Goal: Check status: Check status

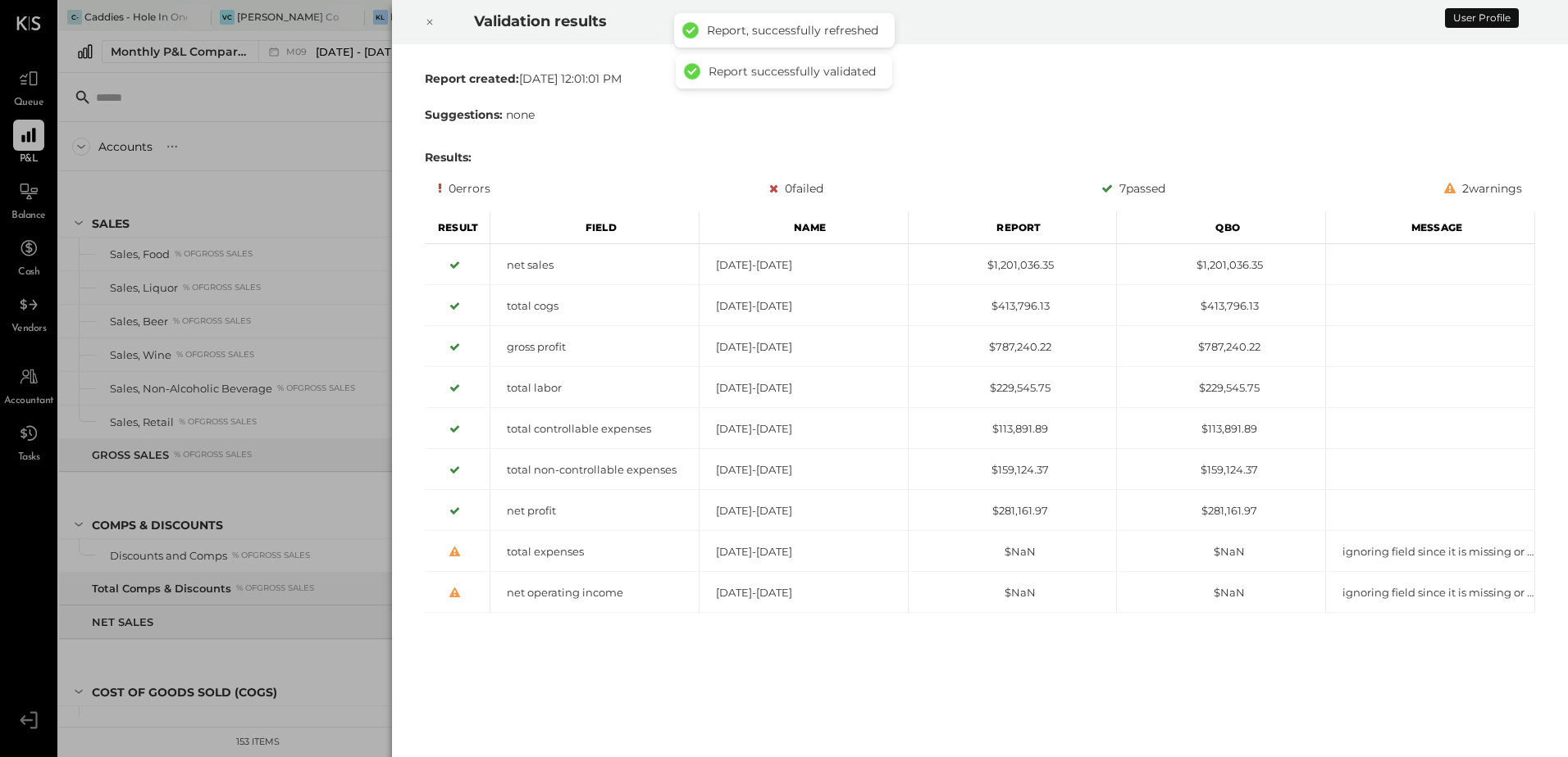
scroll to position [1270, 0]
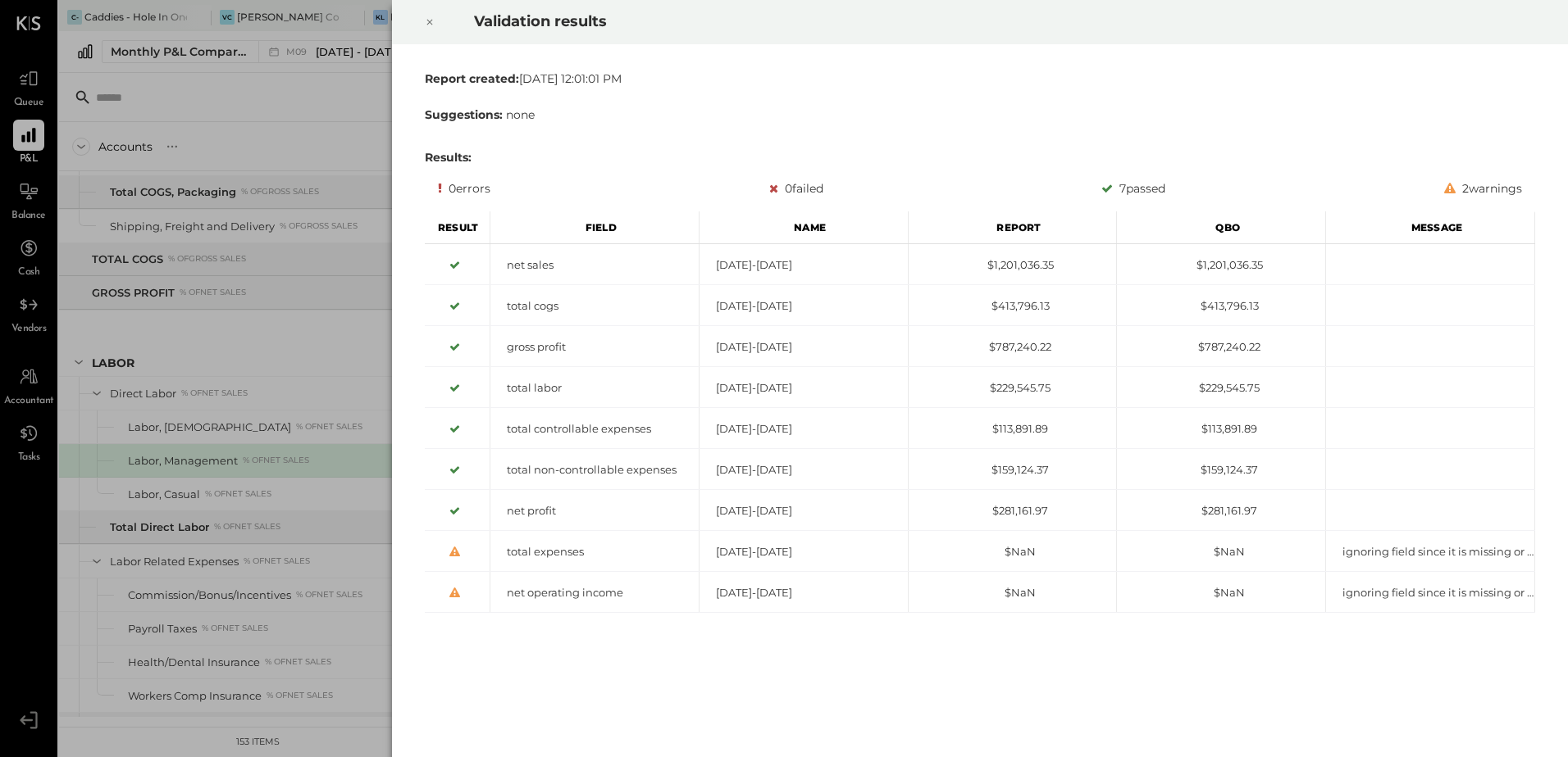
click at [428, 23] on icon at bounding box center [430, 23] width 10 height 20
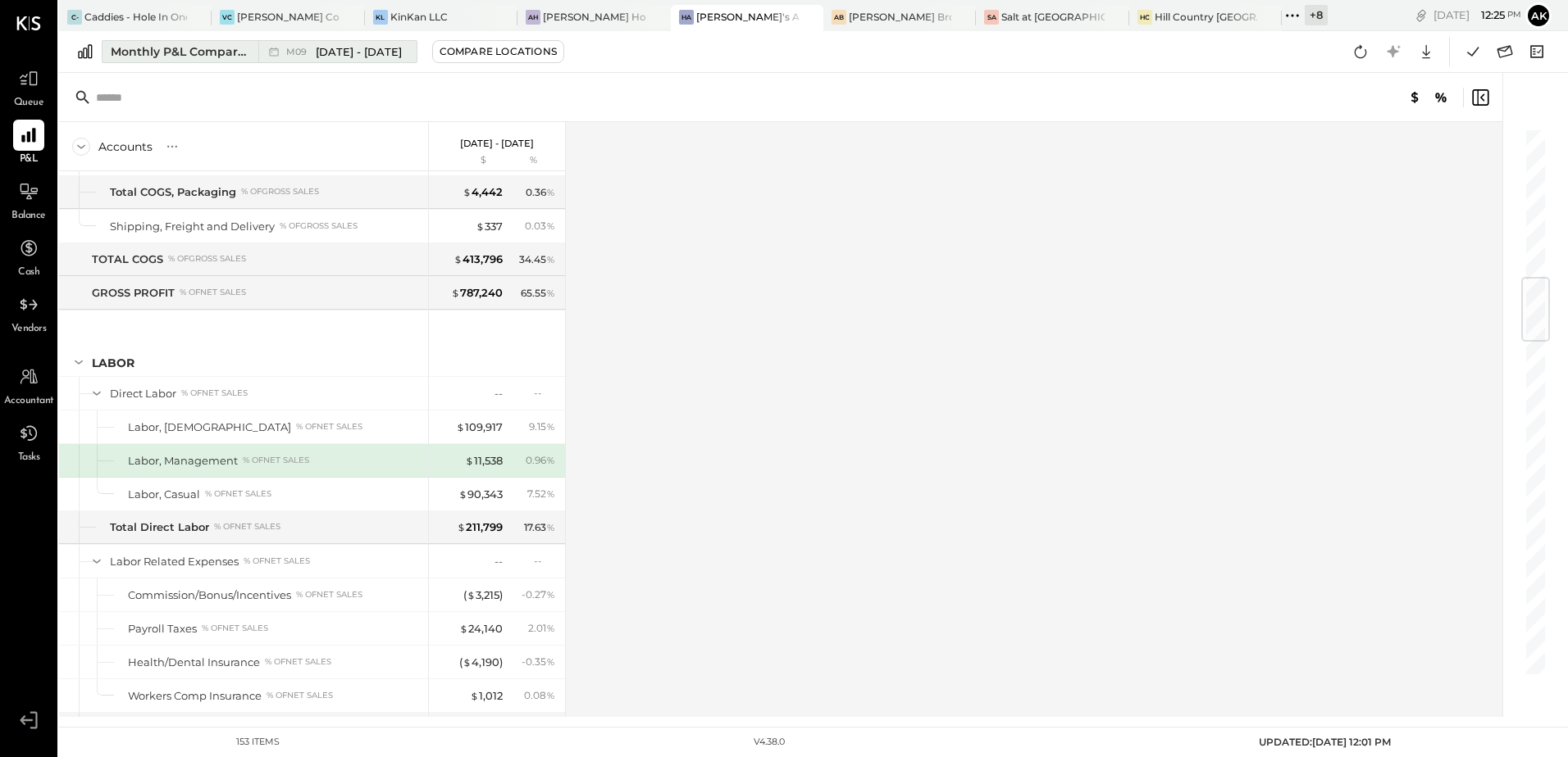
click at [174, 53] on div "Monthly P&L Comparison" at bounding box center [179, 52] width 138 height 17
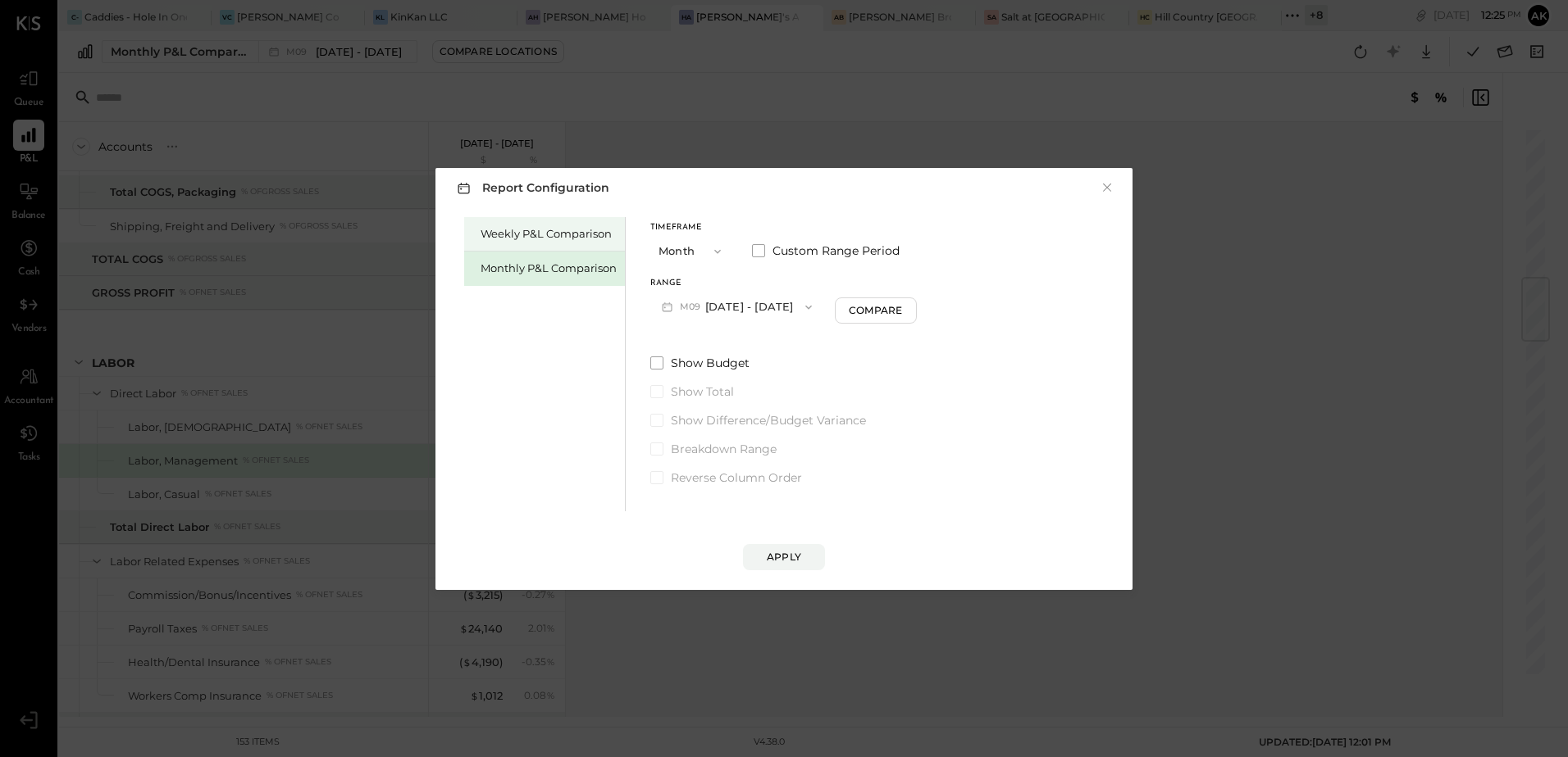
click at [559, 244] on div "Weekly P&L Comparison" at bounding box center [544, 233] width 161 height 34
click at [783, 552] on div "Apply" at bounding box center [783, 557] width 34 height 14
